Goal: Find contact information: Find contact information

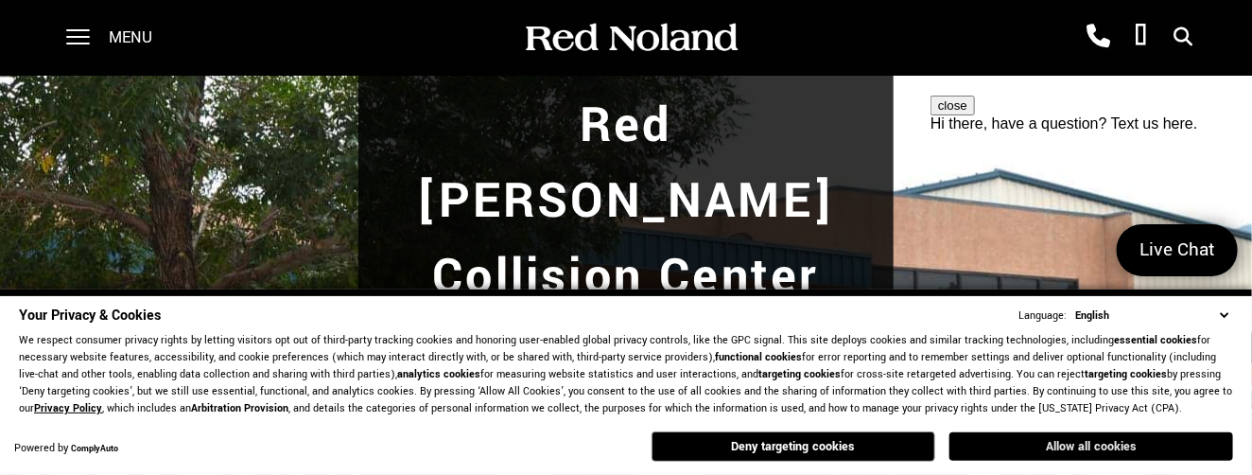
click at [1082, 426] on button "Allow all cookies" at bounding box center [1091, 446] width 284 height 28
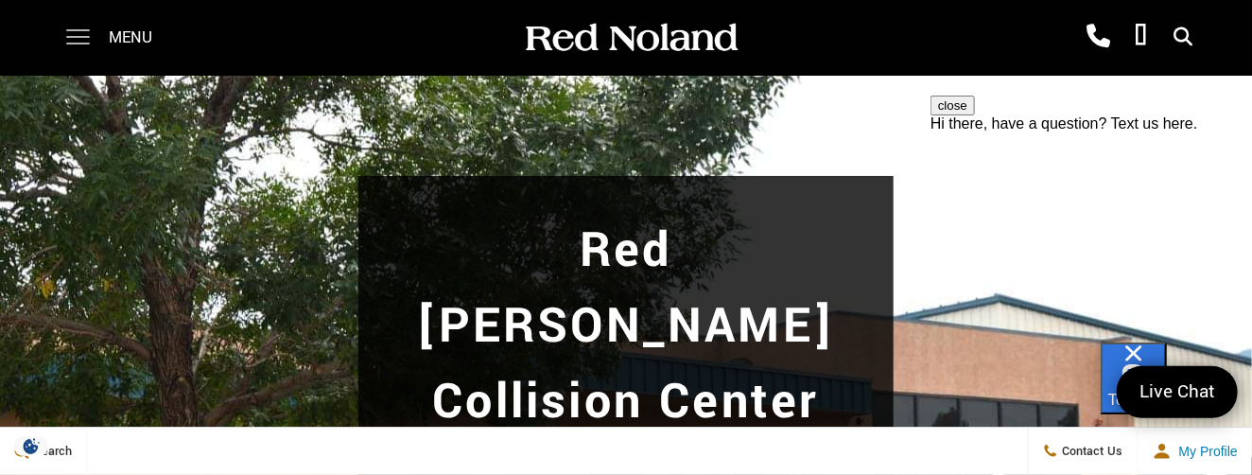
click at [71, 31] on span at bounding box center [78, 30] width 24 height 2
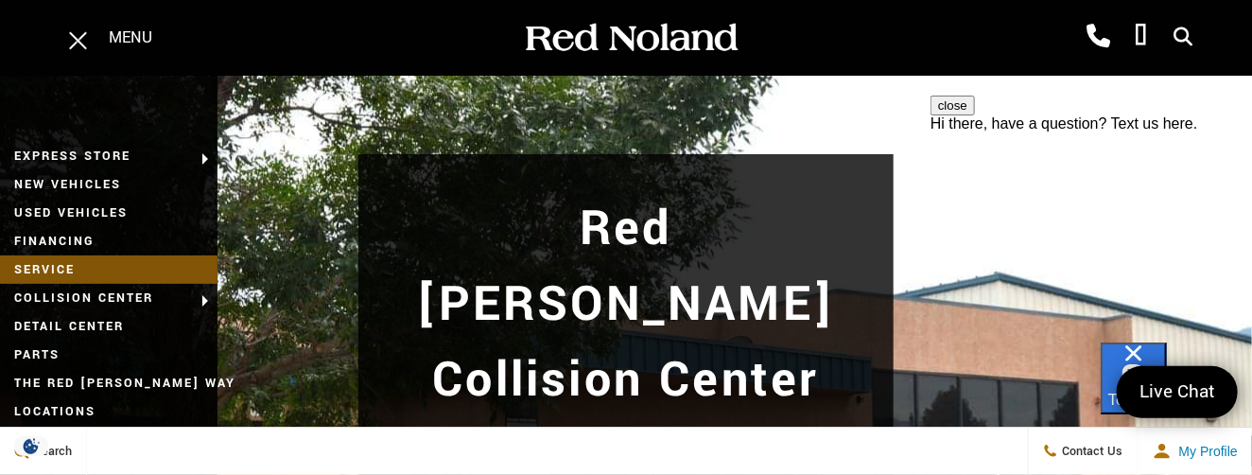
scroll to position [70, 0]
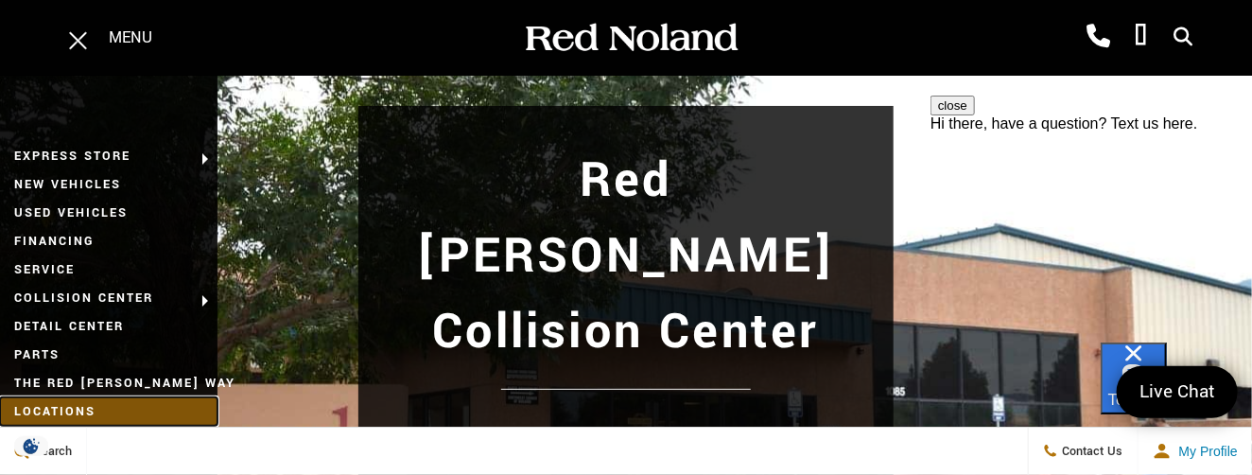
click at [82, 407] on link "Locations" at bounding box center [108, 411] width 217 height 28
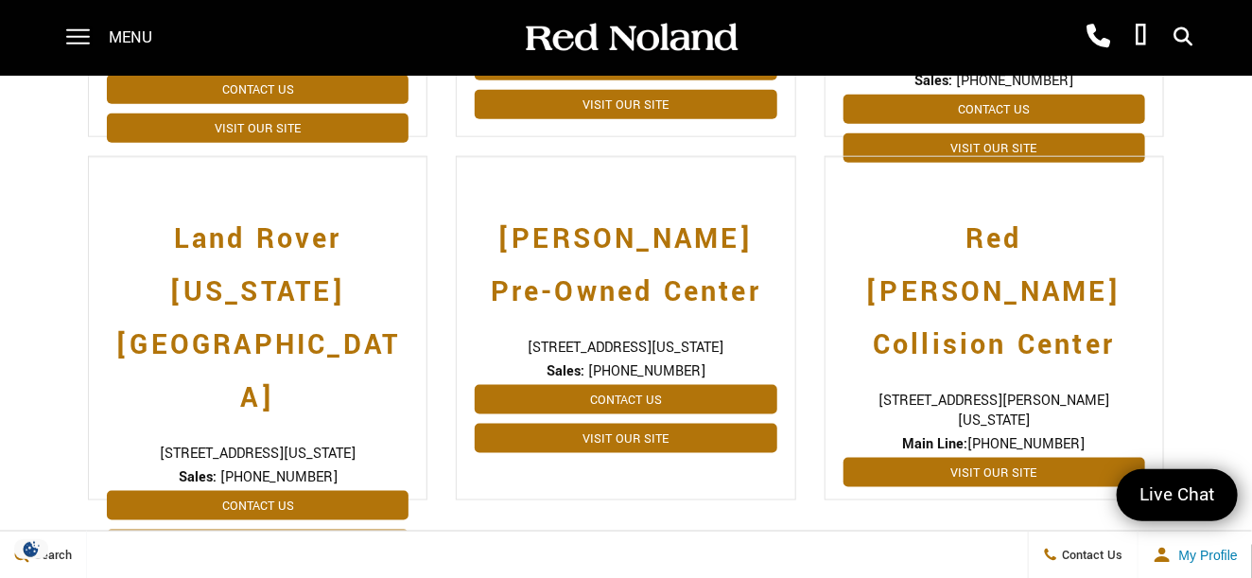
scroll to position [805, 0]
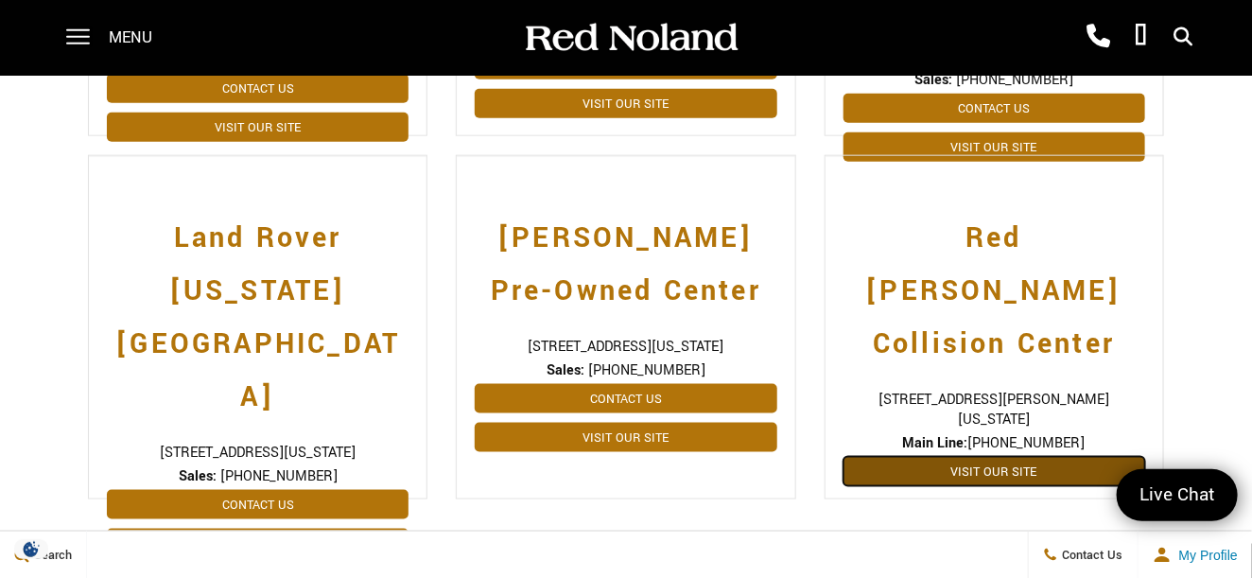
click at [966, 457] on link "Visit Our Site" at bounding box center [994, 471] width 302 height 29
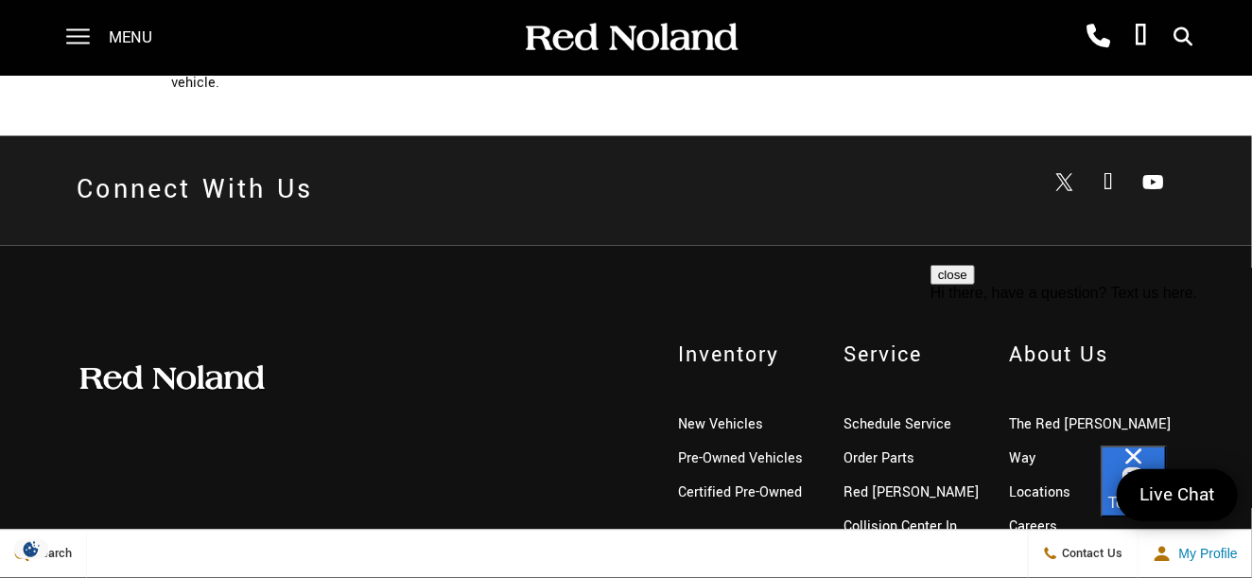
scroll to position [4062, 0]
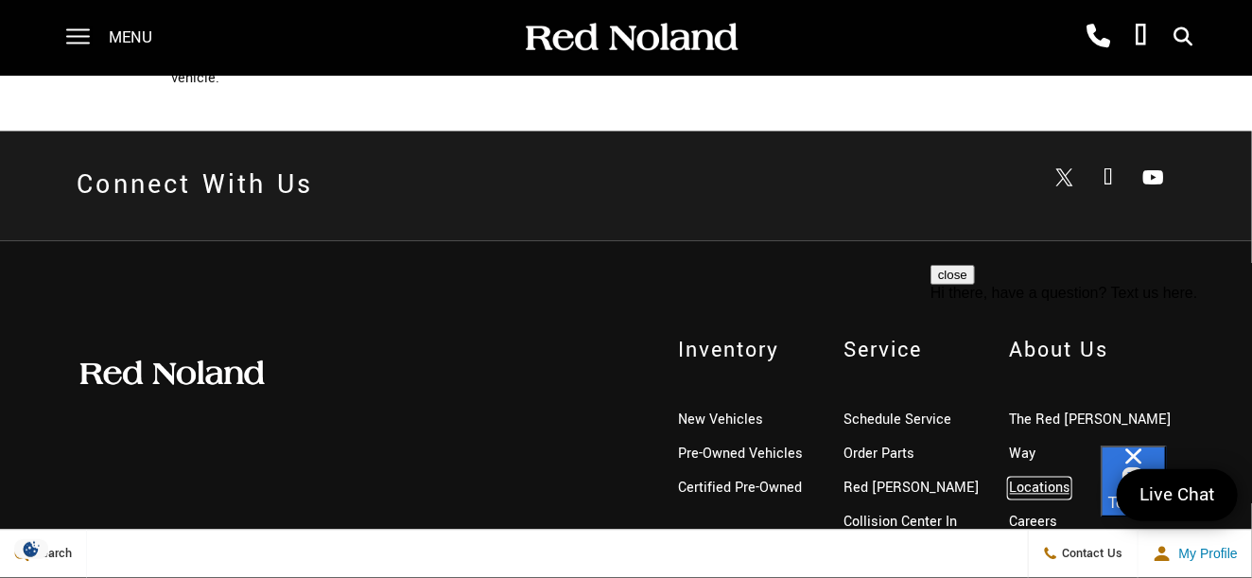
click at [1020, 478] on link "Locations" at bounding box center [1039, 488] width 61 height 20
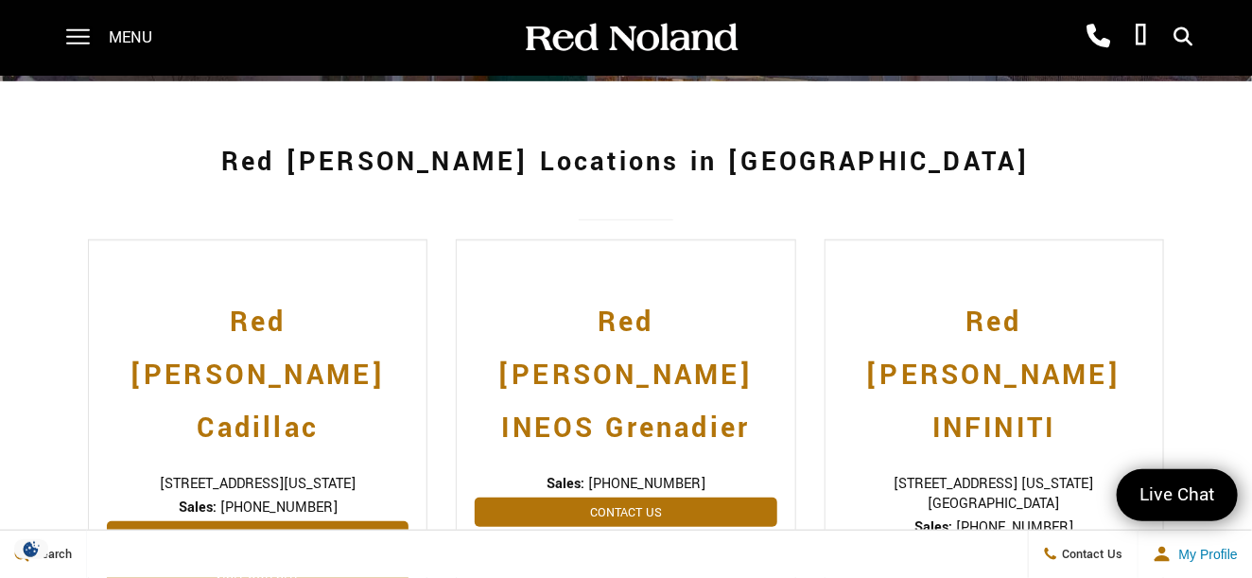
scroll to position [350, 0]
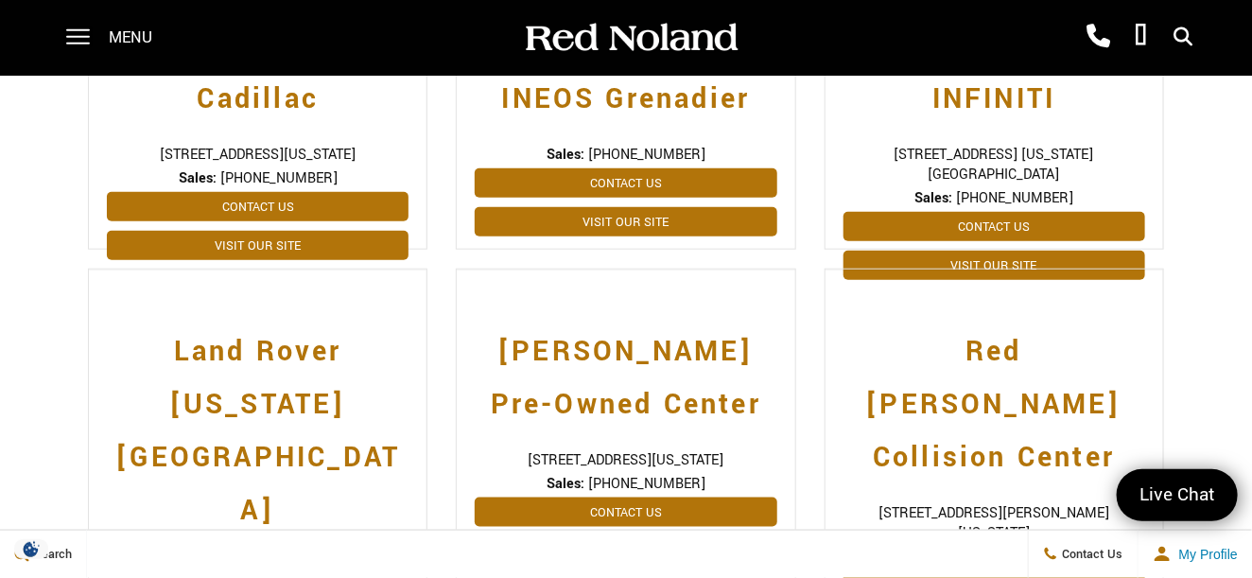
scroll to position [805, 0]
